Goal: Navigation & Orientation: Find specific page/section

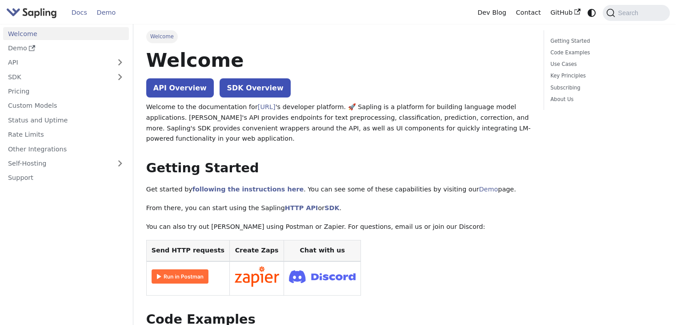
click at [102, 13] on link "Demo" at bounding box center [106, 13] width 28 height 14
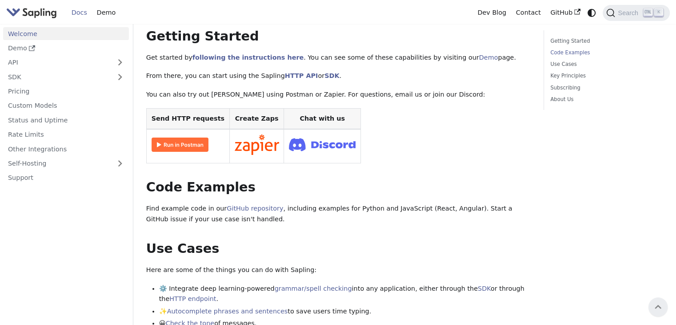
scroll to position [89, 0]
